Goal: Transaction & Acquisition: Purchase product/service

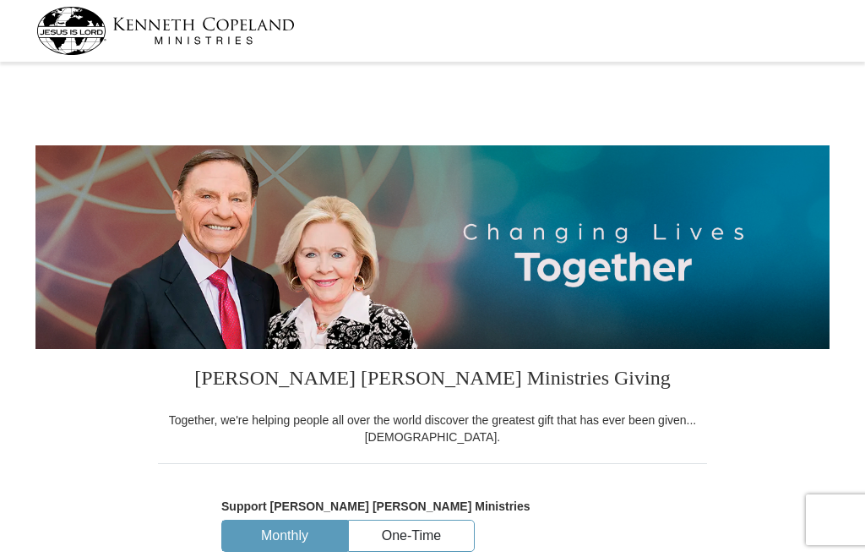
select select "FL"
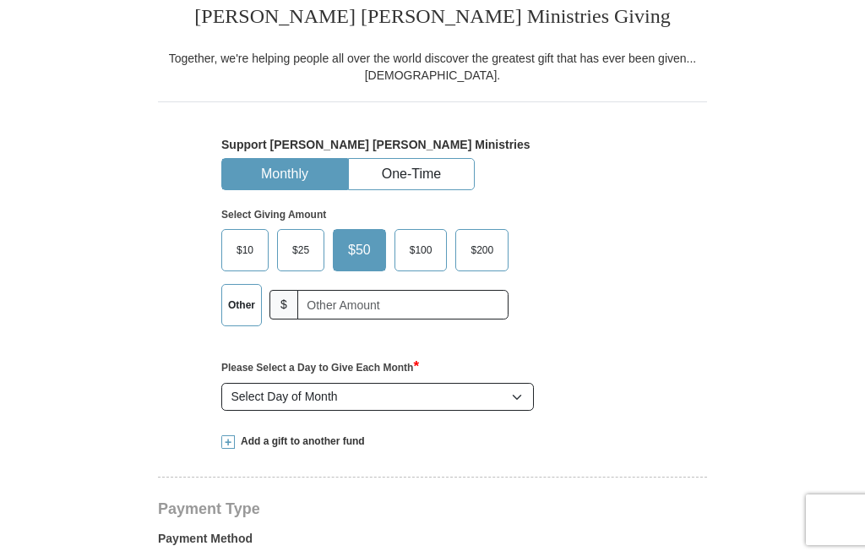
scroll to position [366, 0]
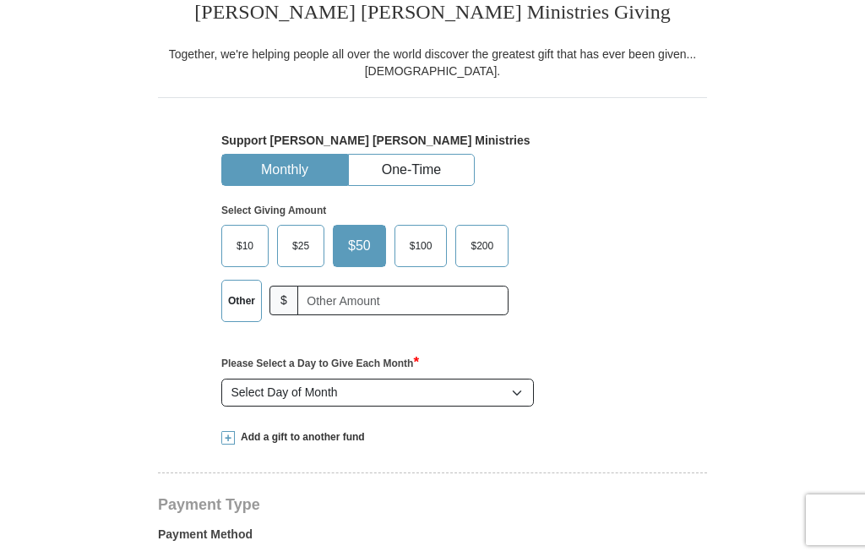
click at [244, 321] on label "Other" at bounding box center [241, 301] width 39 height 41
click at [0, 0] on input "Other" at bounding box center [0, 0] width 0 height 0
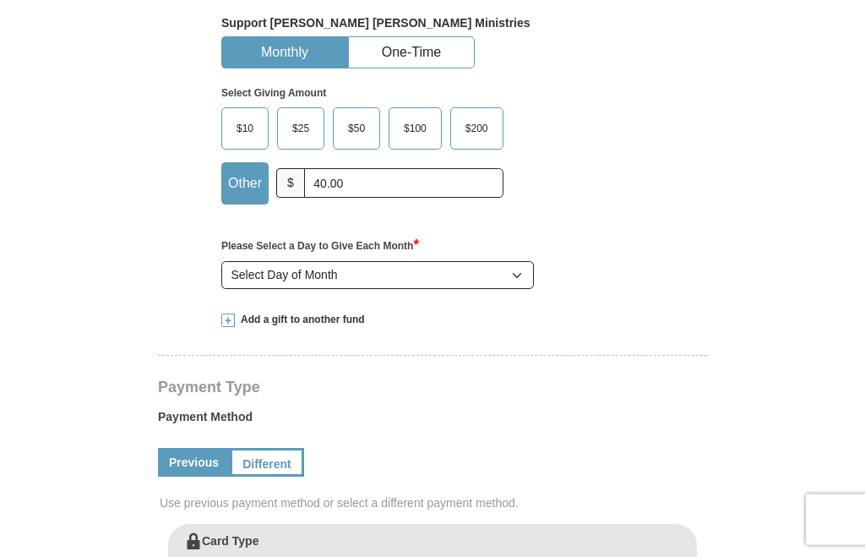
scroll to position [471, 0]
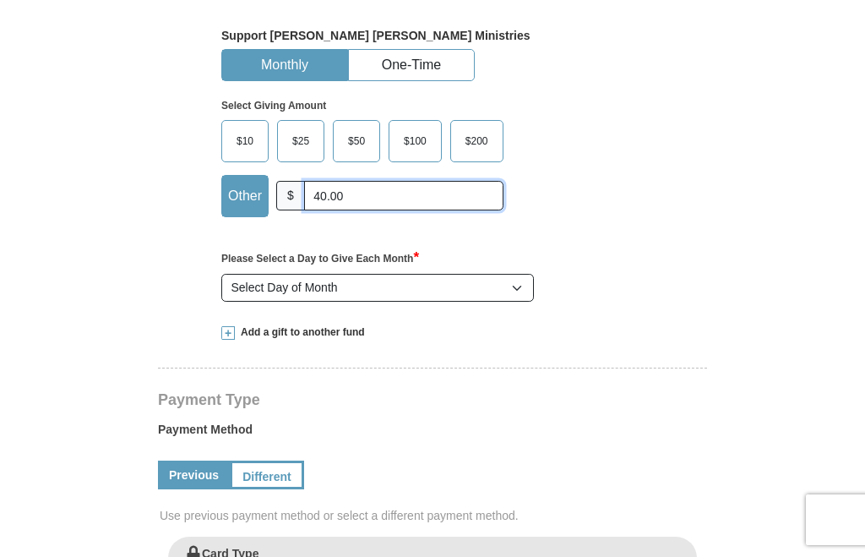
type input "40.00"
click at [518, 303] on select "Select Day of Month 1 2 3 4 5 6 7 8 9 10 11 12 13 14 15 16 17 18 19 20 21 22 23…" at bounding box center [377, 288] width 313 height 29
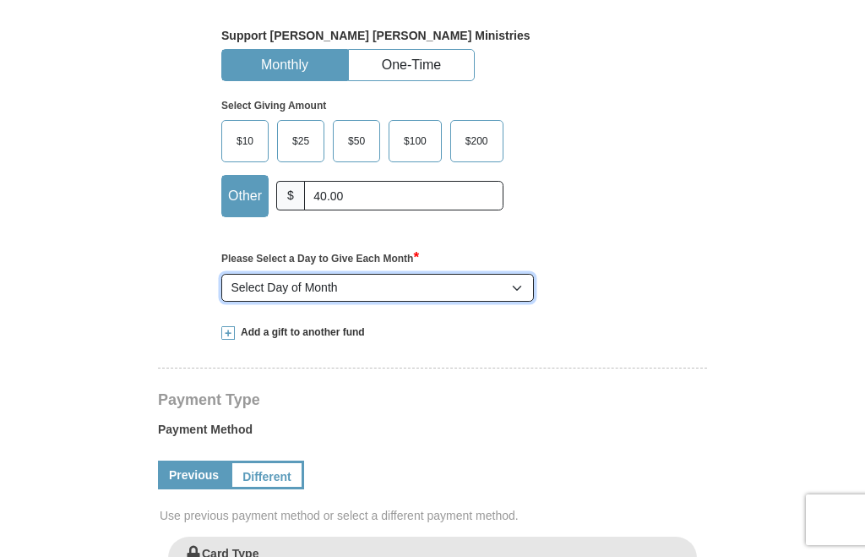
select select "15"
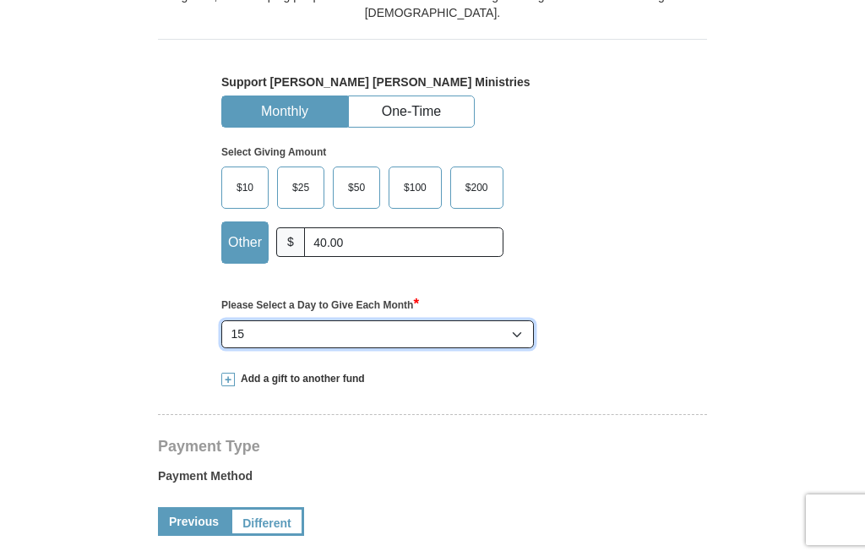
scroll to position [393, 0]
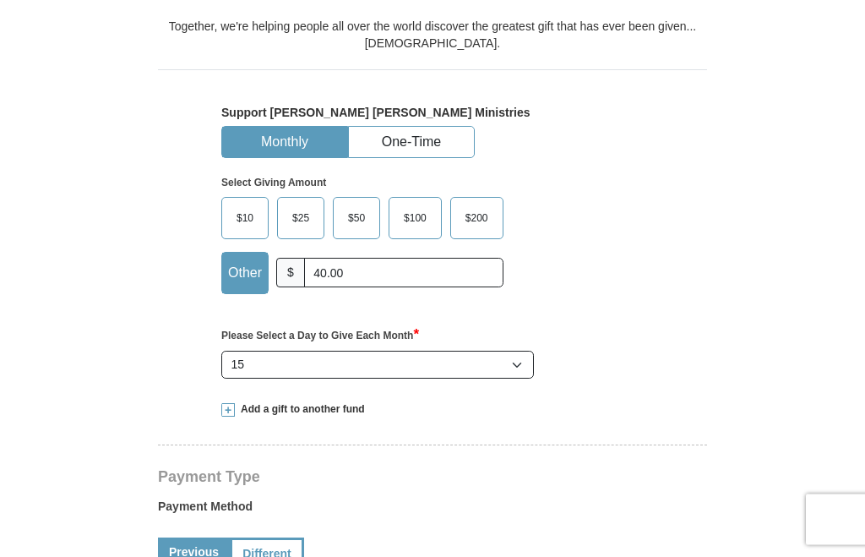
click at [349, 159] on button "One-Time" at bounding box center [411, 143] width 125 height 31
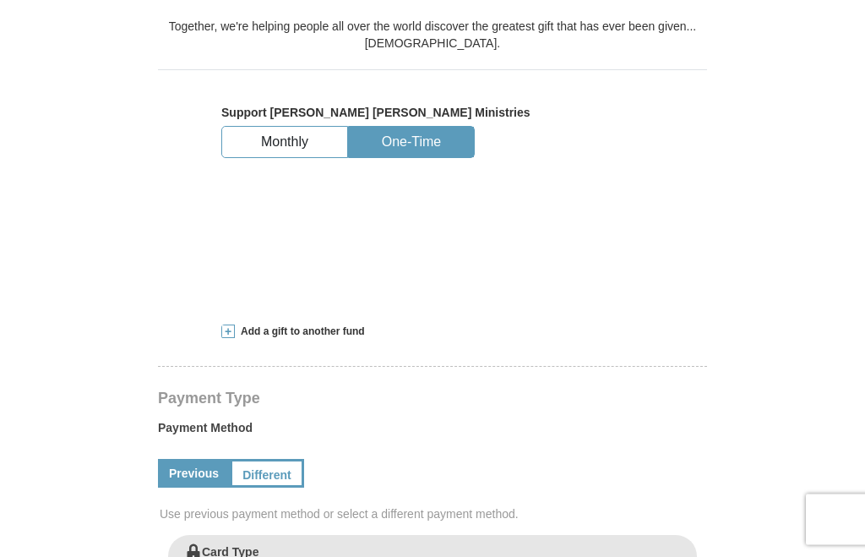
scroll to position [394, 0]
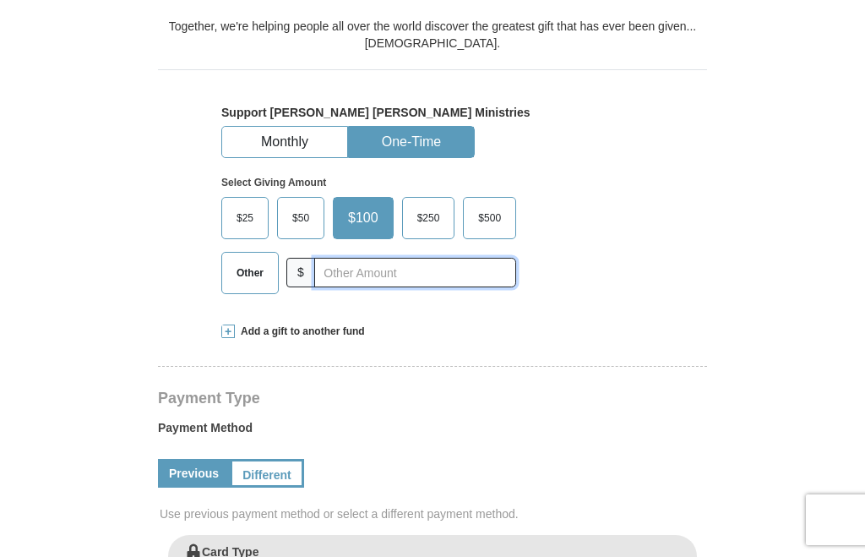
click at [360, 287] on input "text" at bounding box center [415, 273] width 202 height 30
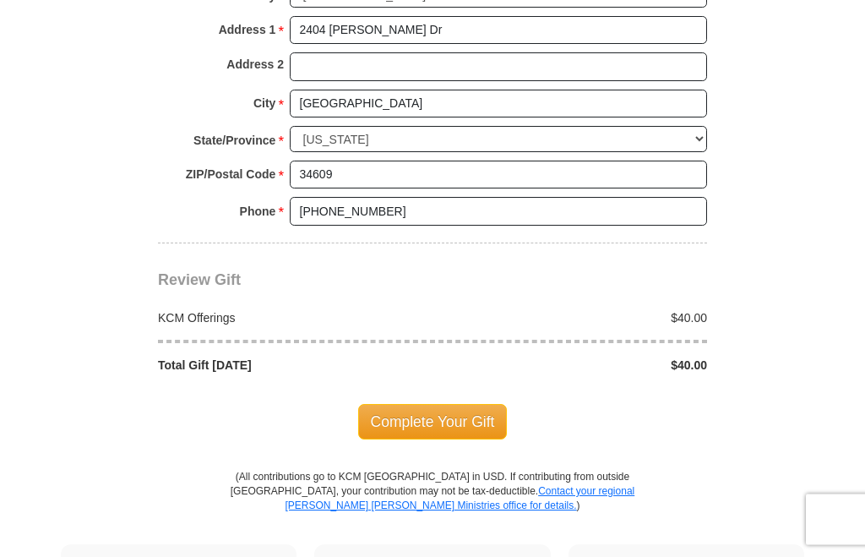
scroll to position [1297, 0]
type input "40.00"
click at [465, 411] on span "Complete Your Gift" at bounding box center [433, 421] width 150 height 35
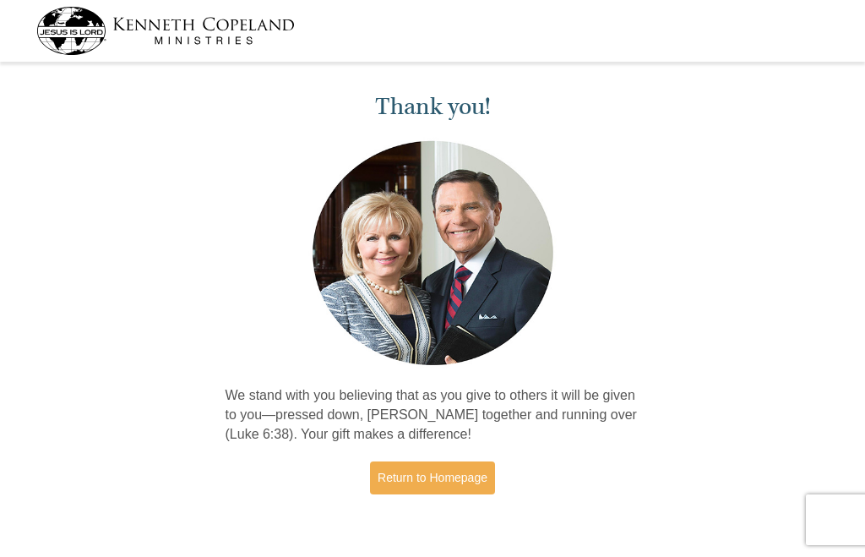
click at [454, 477] on link "Return to Homepage" at bounding box center [432, 477] width 125 height 33
